Goal: Information Seeking & Learning: Understand process/instructions

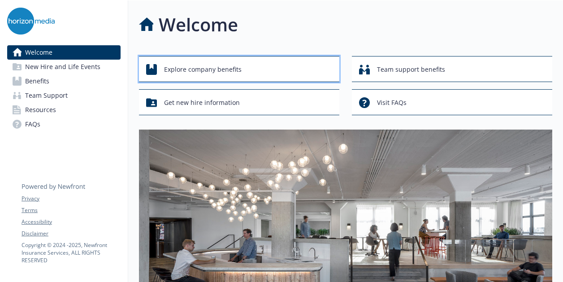
click at [309, 72] on div "Explore company benefits" at bounding box center [240, 69] width 189 height 17
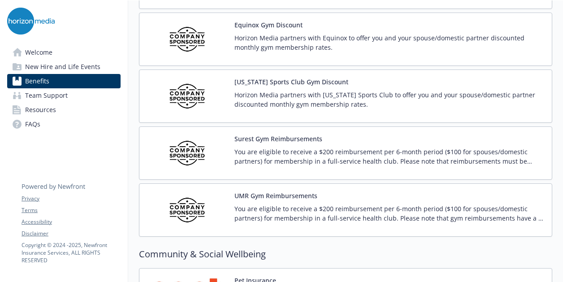
scroll to position [2158, 0]
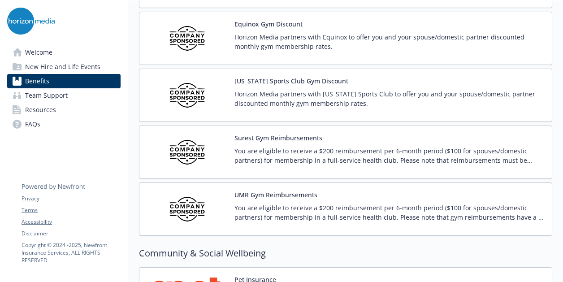
click at [409, 203] on p "You are eligible to receive a $200 reimbursement per 6-month period ($100 for s…" at bounding box center [389, 212] width 310 height 19
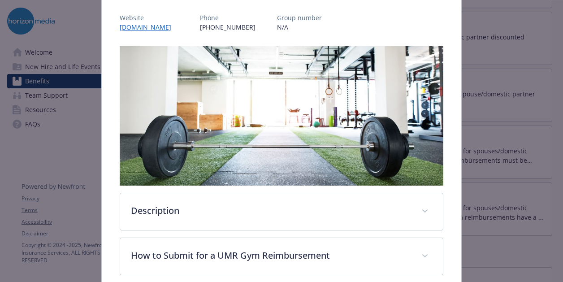
scroll to position [198, 0]
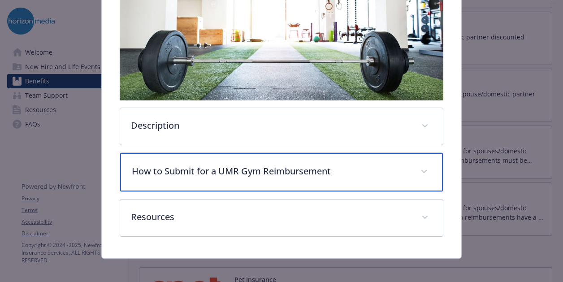
click at [218, 186] on div "How to Submit for a UMR Gym Reimbursement" at bounding box center [281, 172] width 323 height 39
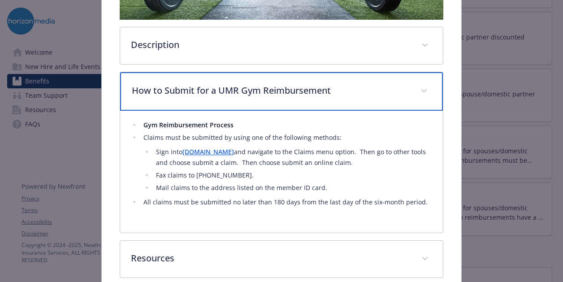
scroll to position [281, 0]
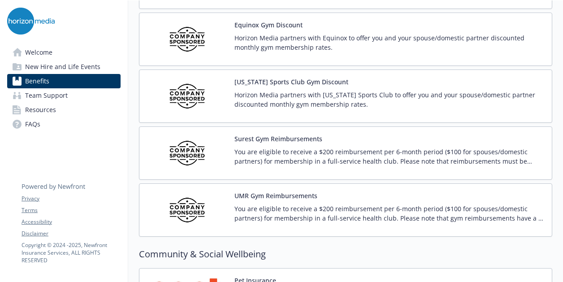
scroll to position [2160, 0]
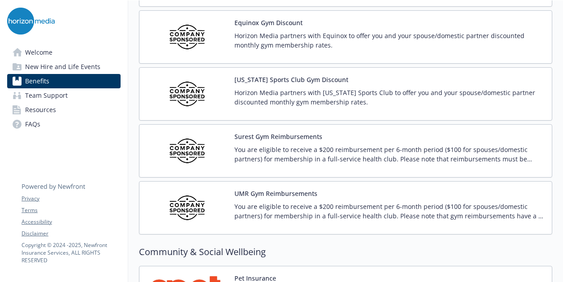
click at [442, 145] on p "You are eligible to receive a $200 reimbursement per 6-month period ($100 for s…" at bounding box center [389, 154] width 310 height 19
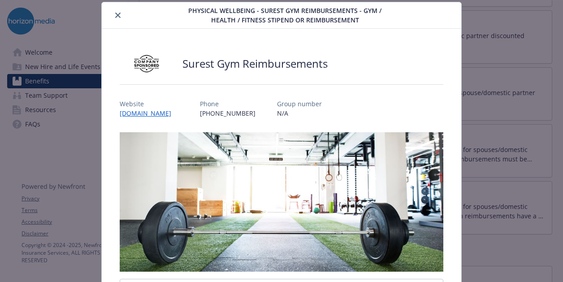
scroll to position [198, 0]
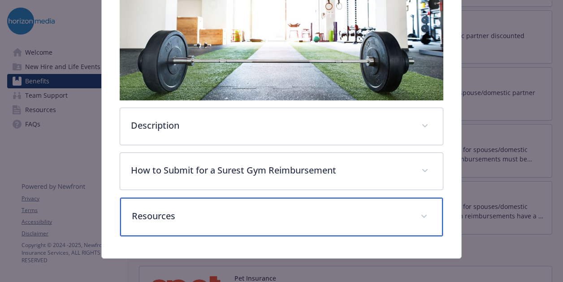
click at [272, 226] on div "Resources" at bounding box center [281, 217] width 323 height 39
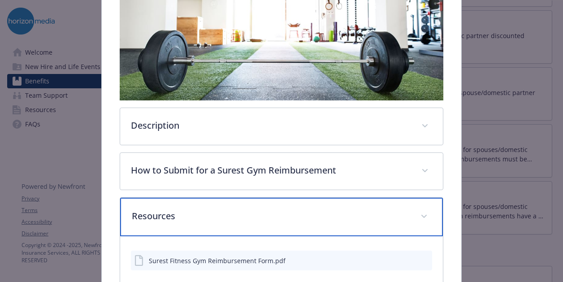
scroll to position [252, 0]
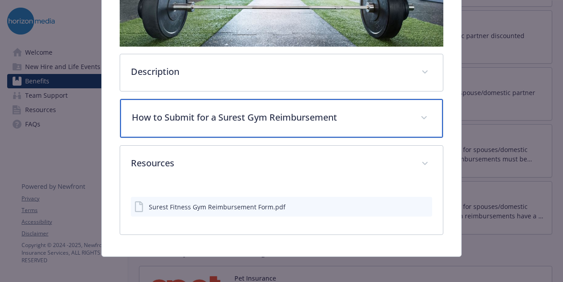
click at [216, 119] on p "How to Submit for a Surest Gym Reimbursement" at bounding box center [271, 117] width 278 height 13
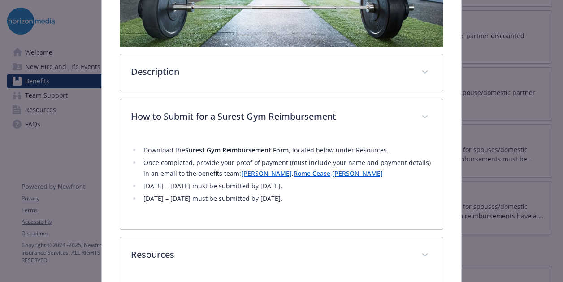
click at [295, 199] on li "[DATE] – [DATE] must be submitted by [DATE]." at bounding box center [286, 198] width 291 height 11
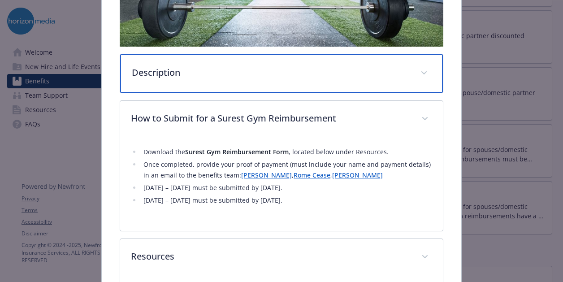
click at [267, 69] on p "Description" at bounding box center [271, 72] width 278 height 13
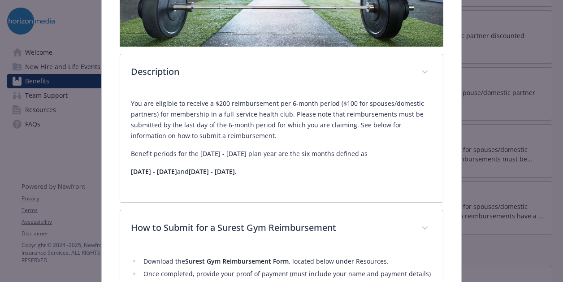
click at [259, 129] on p "You are eligible to receive a $200 reimbursement per 6-month period ($100 for s…" at bounding box center [281, 119] width 301 height 43
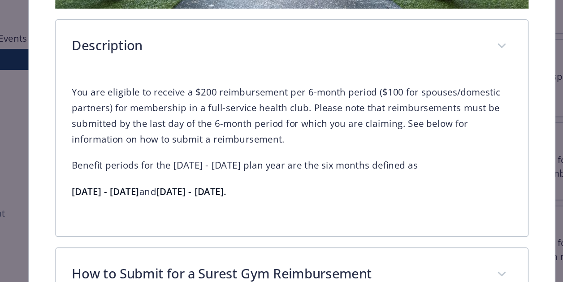
scroll to position [432, 0]
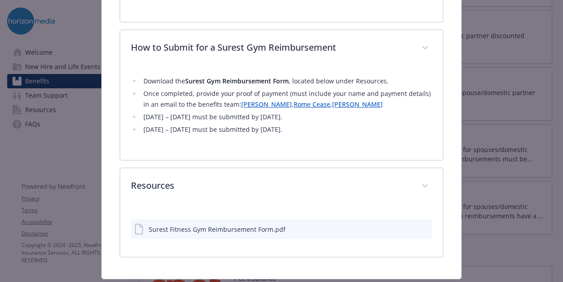
click at [227, 225] on div "Surest Fitness Gym Reimbursement Form.pdf" at bounding box center [217, 229] width 137 height 9
click at [126, 229] on div "Surest Fitness Gym Reimbursement Form.pdf" at bounding box center [281, 231] width 323 height 52
click at [420, 227] on icon "preview file" at bounding box center [424, 228] width 8 height 6
